Goal: Check status

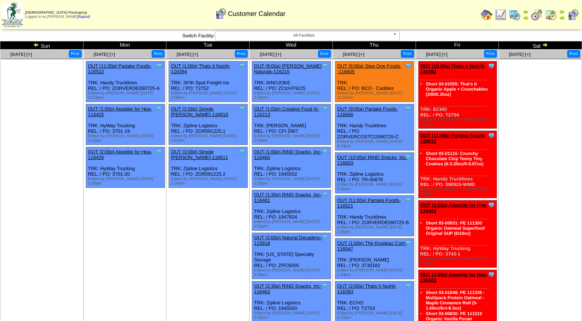
scroll to position [352, 0]
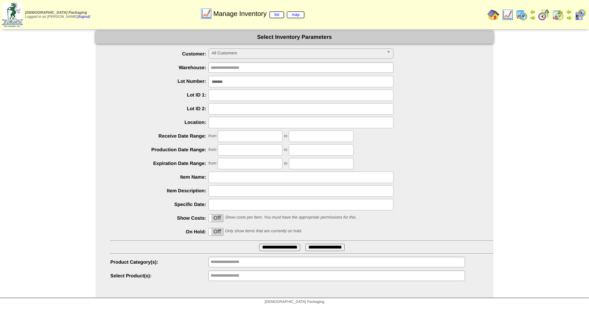
type input "*******"
click at [259, 244] on input "**********" at bounding box center [279, 247] width 41 height 7
